Goal: Information Seeking & Learning: Learn about a topic

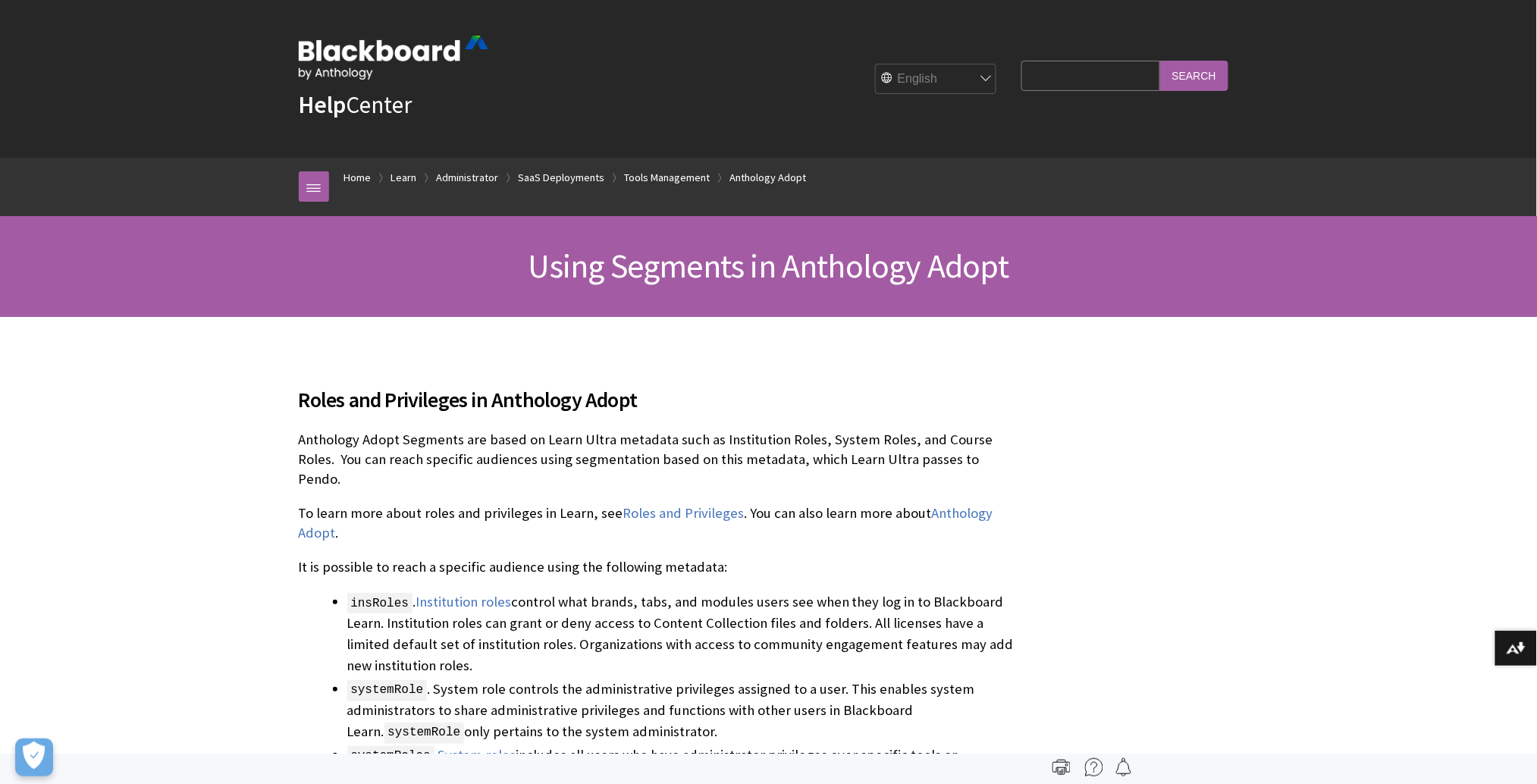
click at [1021, 72] on input "Search Query" at bounding box center [1090, 75] width 138 height 29
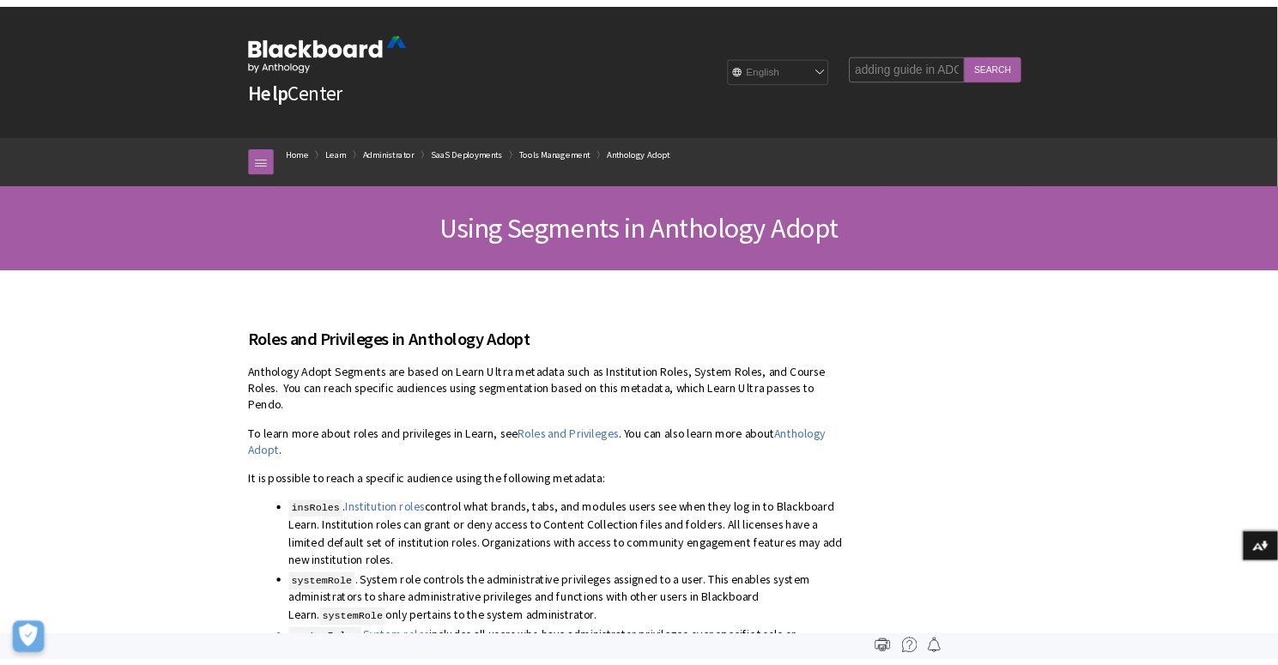
scroll to position [0, 9]
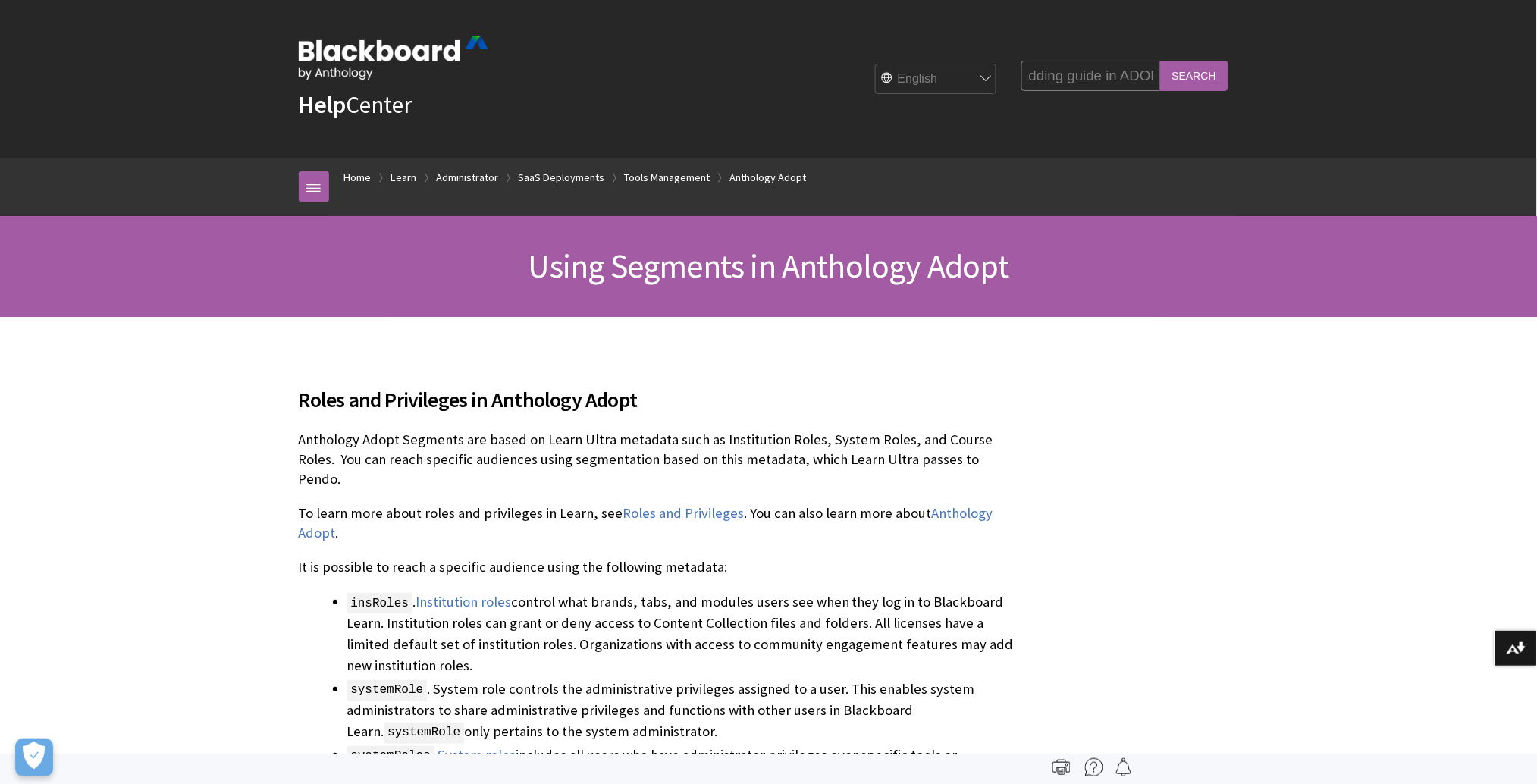
type input "adding guide in ADOPT"
click at [1160, 61] on input "Search" at bounding box center [1193, 75] width 68 height 29
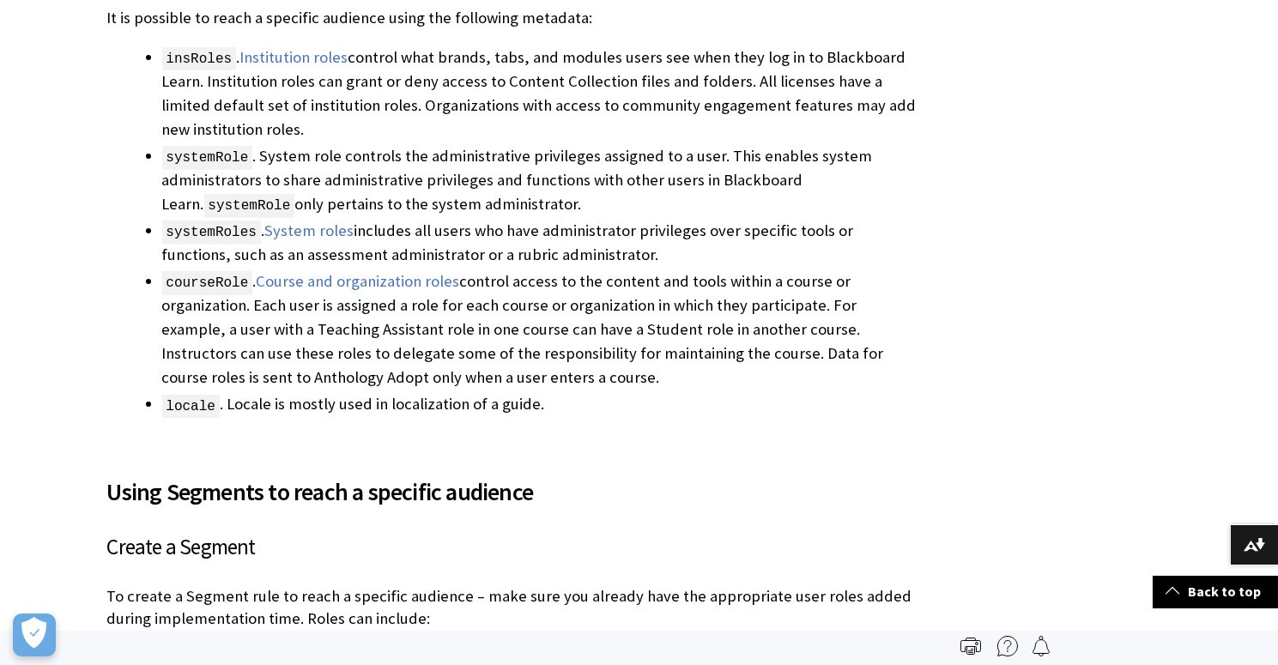
scroll to position [91, 0]
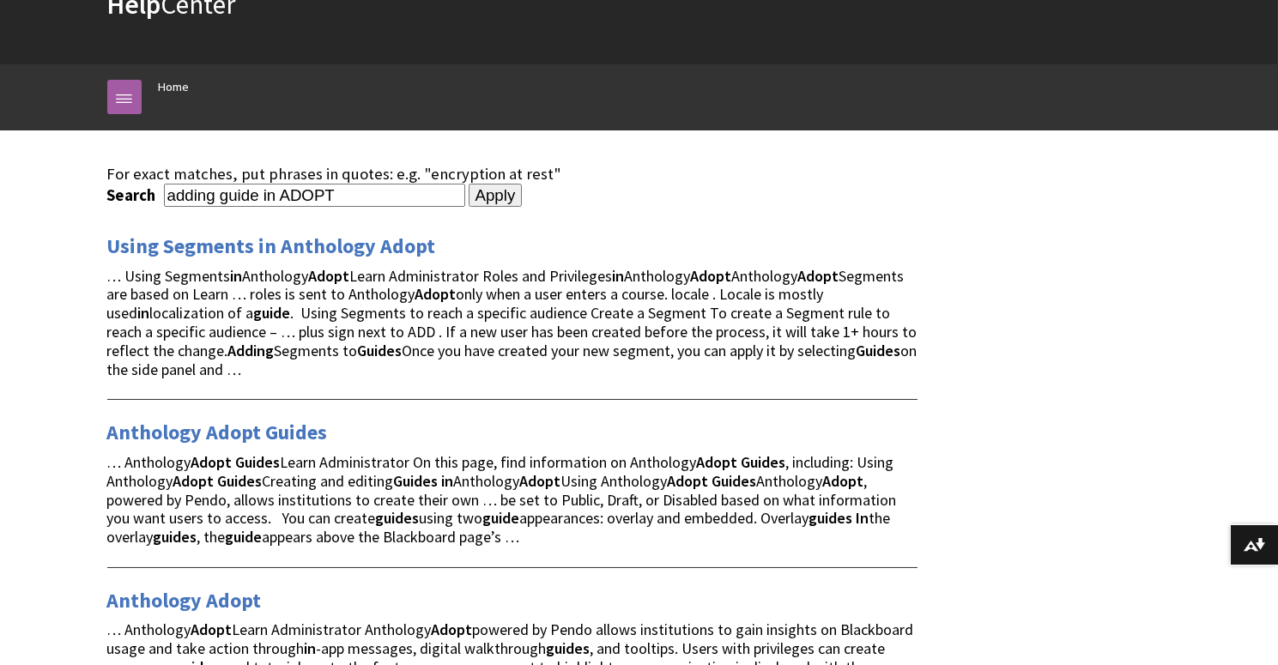
scroll to position [343, 0]
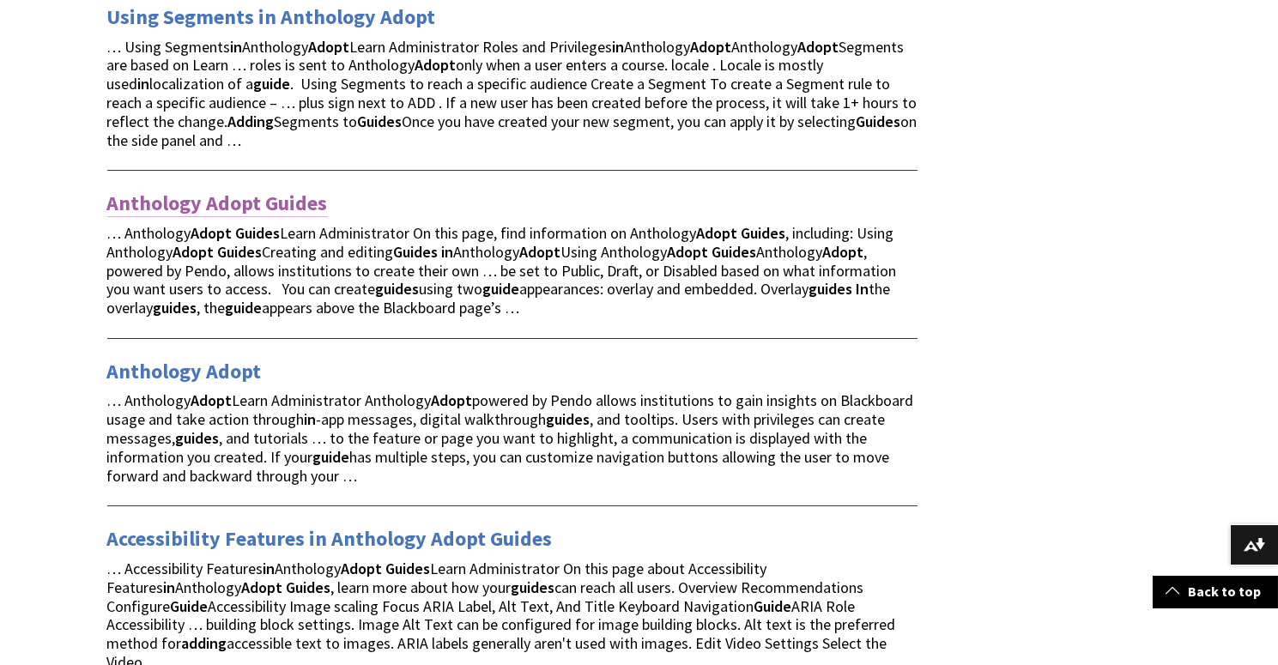
click at [262, 196] on link "Anthology Adopt Guides" at bounding box center [217, 203] width 221 height 27
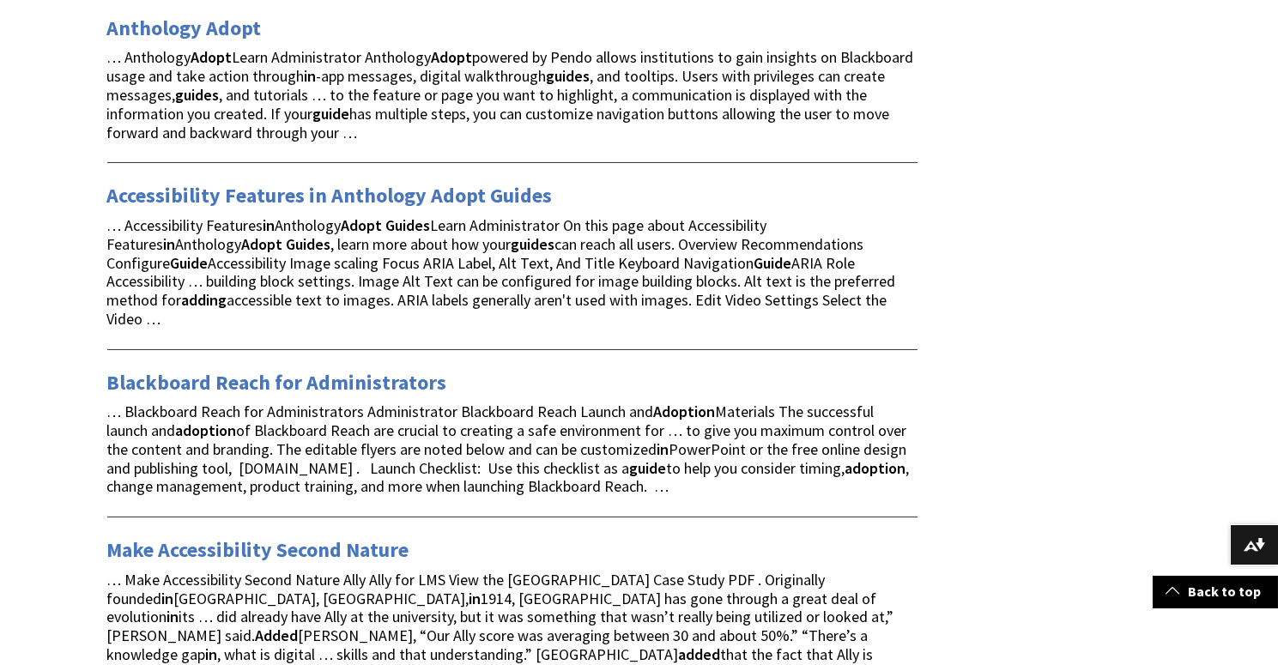
scroll to position [801, 0]
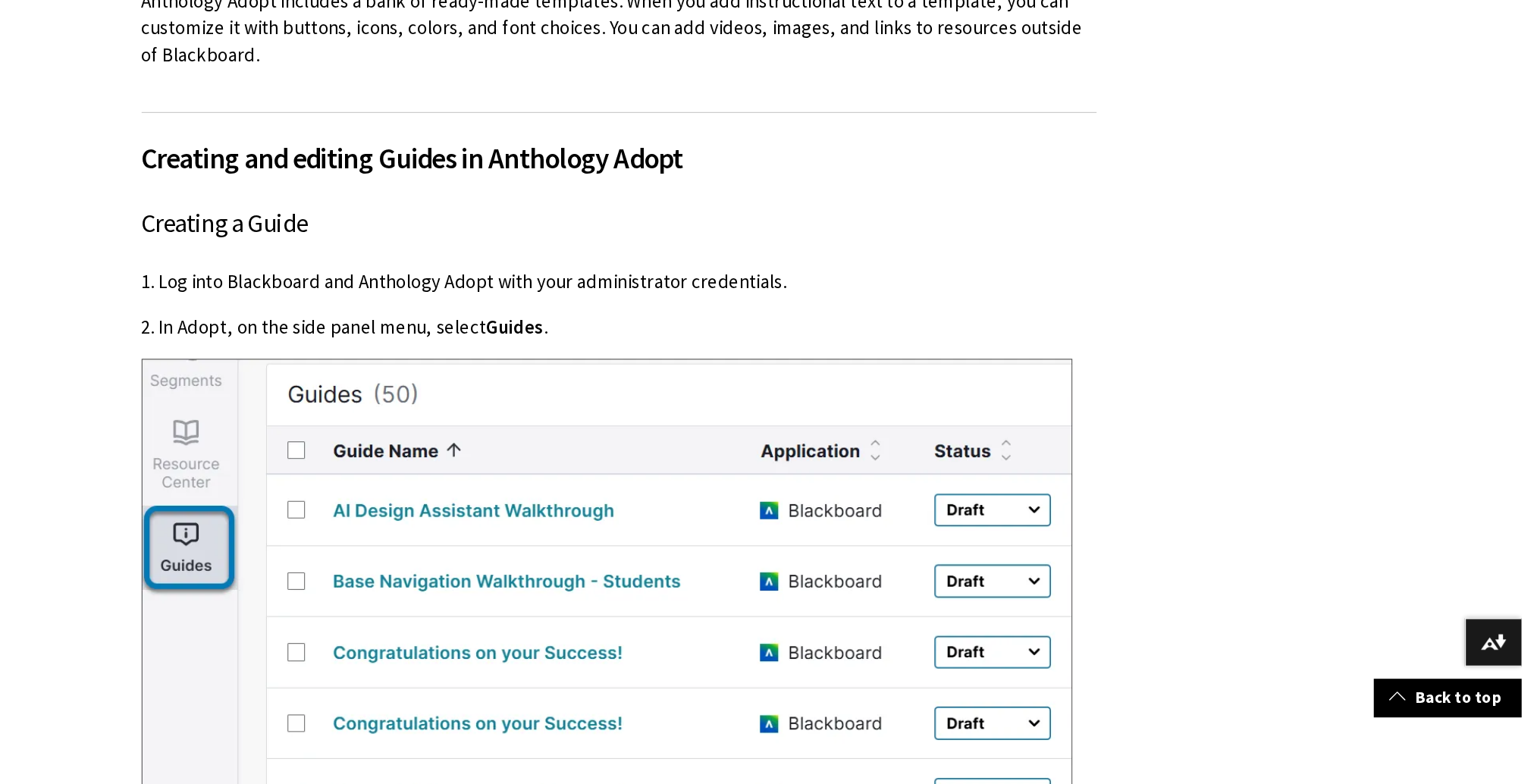
scroll to position [1314, 0]
